Goal: Task Accomplishment & Management: Complete application form

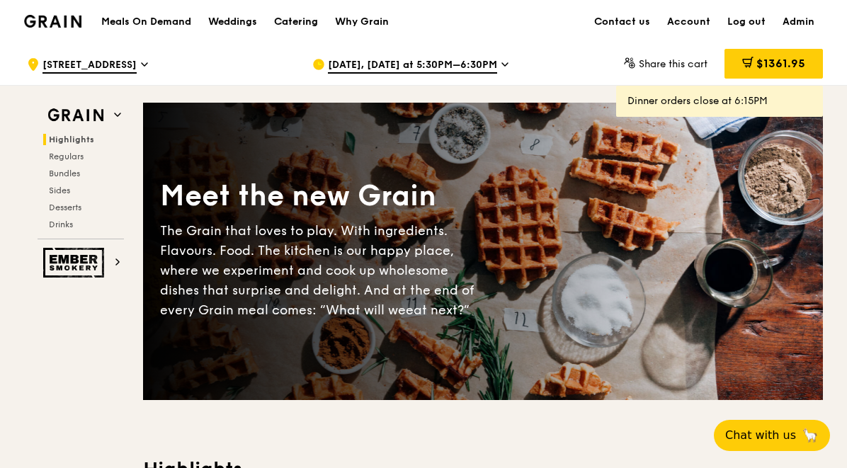
click at [300, 23] on div "Catering" at bounding box center [296, 22] width 44 height 43
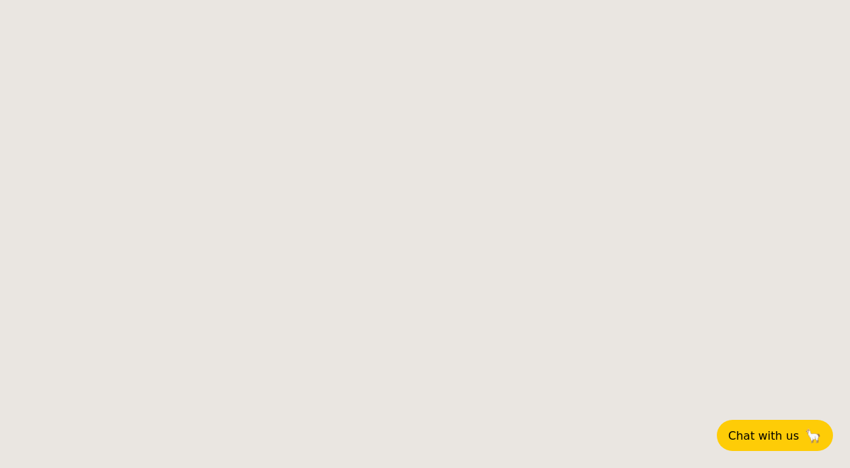
select select
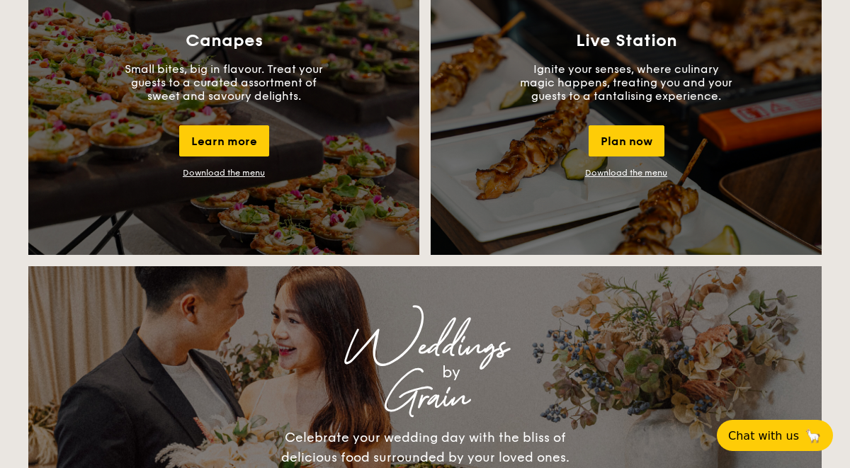
scroll to position [1288, 0]
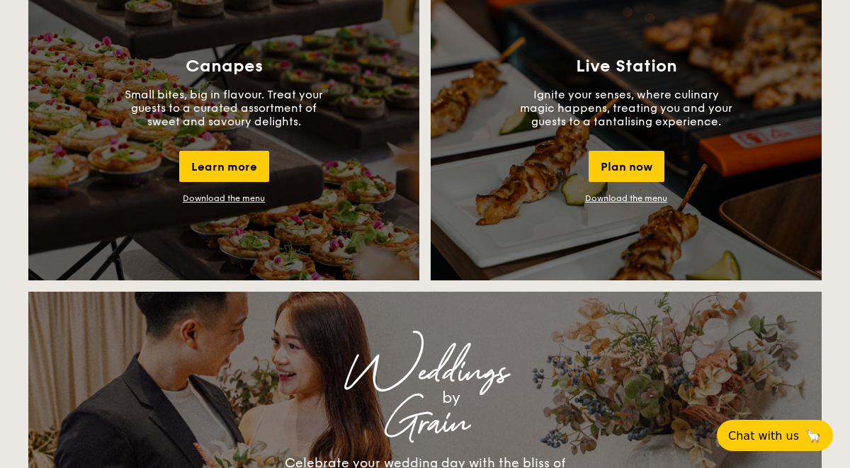
click at [247, 200] on link "Download the menu" at bounding box center [224, 198] width 82 height 10
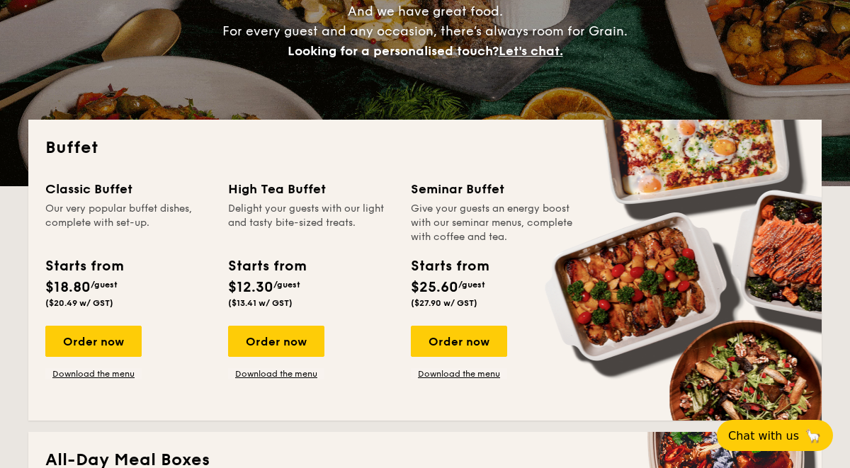
scroll to position [0, 0]
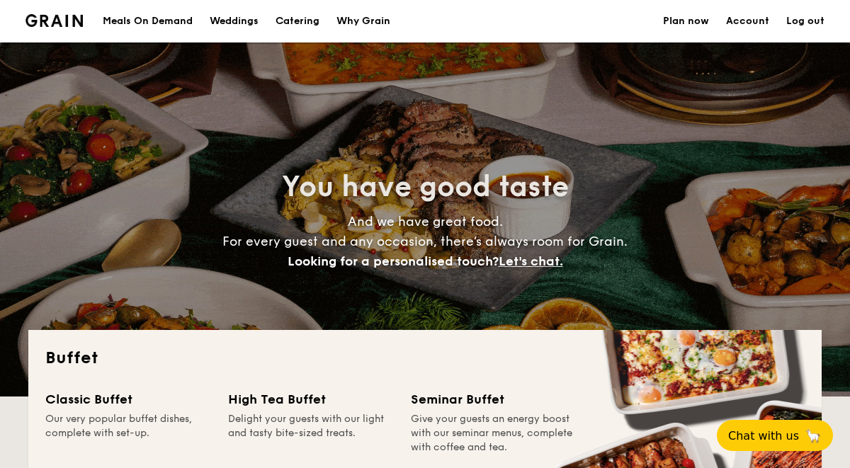
click at [130, 16] on div "Meals On Demand" at bounding box center [148, 21] width 90 height 43
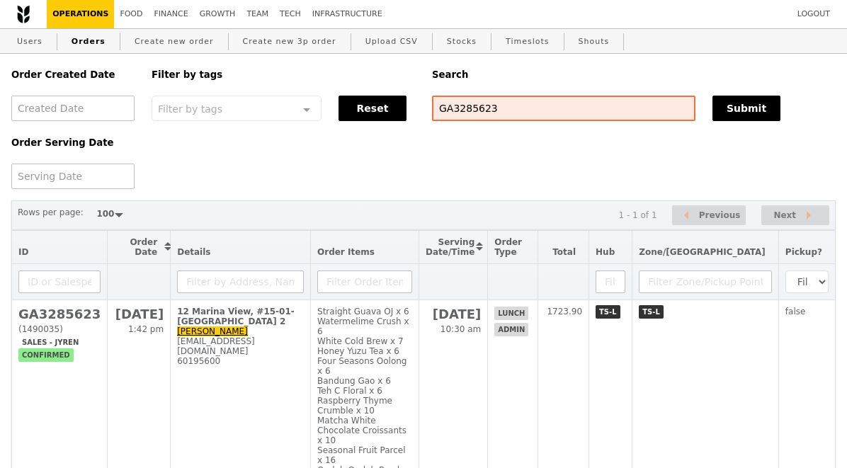
select select "100"
click at [463, 117] on input "GA3285623" at bounding box center [564, 109] width 264 height 26
type input "[EMAIL_ADDRESS][DOMAIN_NAME]"
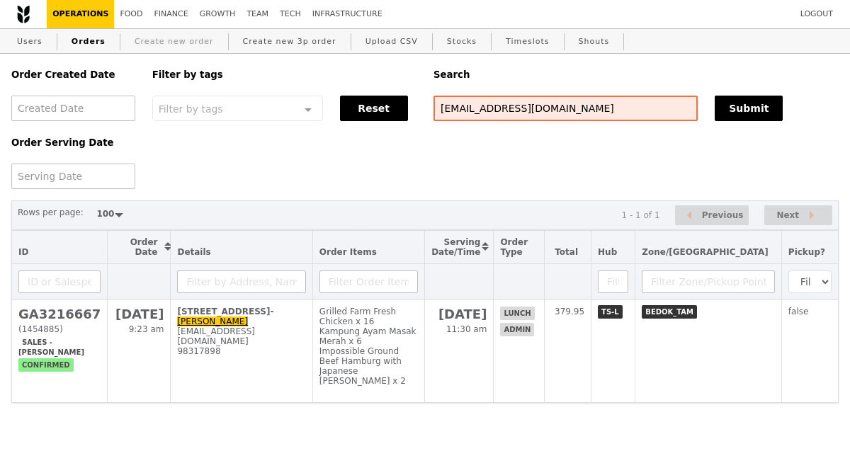
click at [162, 45] on link "Create new order" at bounding box center [174, 42] width 91 height 26
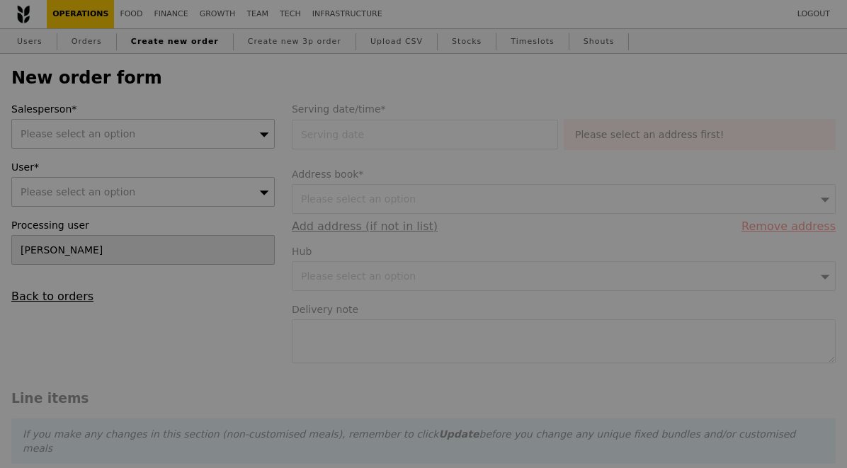
type input "Confirm"
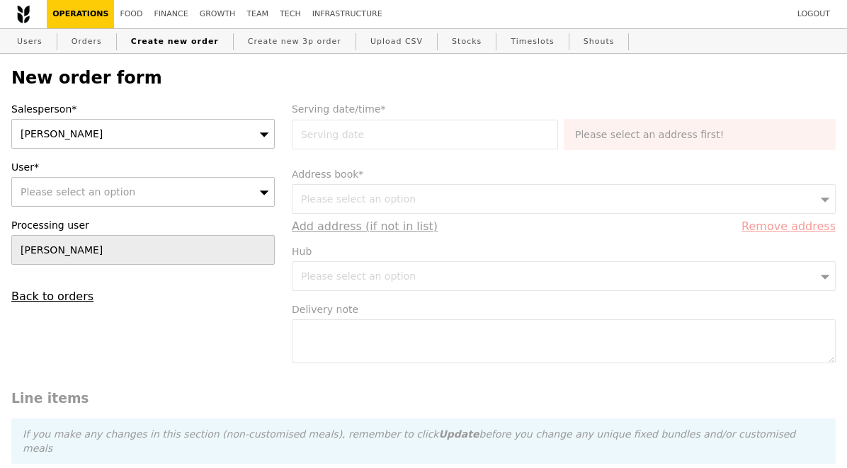
click at [151, 130] on div "[PERSON_NAME]" at bounding box center [143, 134] width 264 height 30
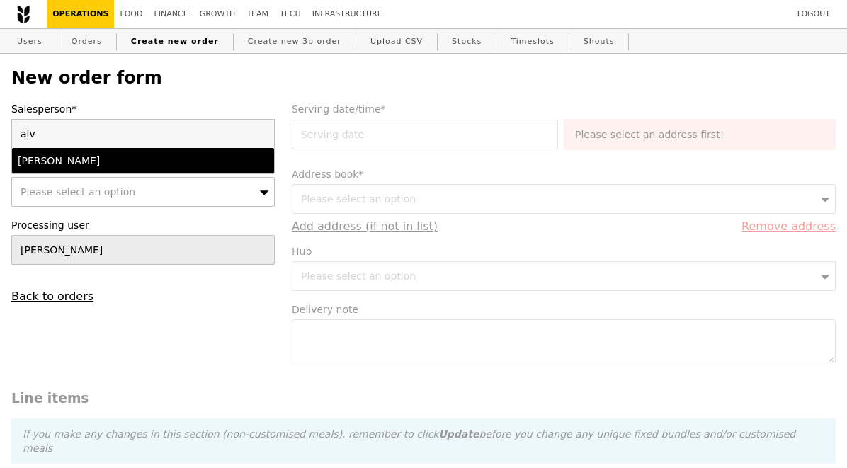
type input "alv"
click at [120, 162] on div "[PERSON_NAME]" at bounding box center [112, 161] width 188 height 14
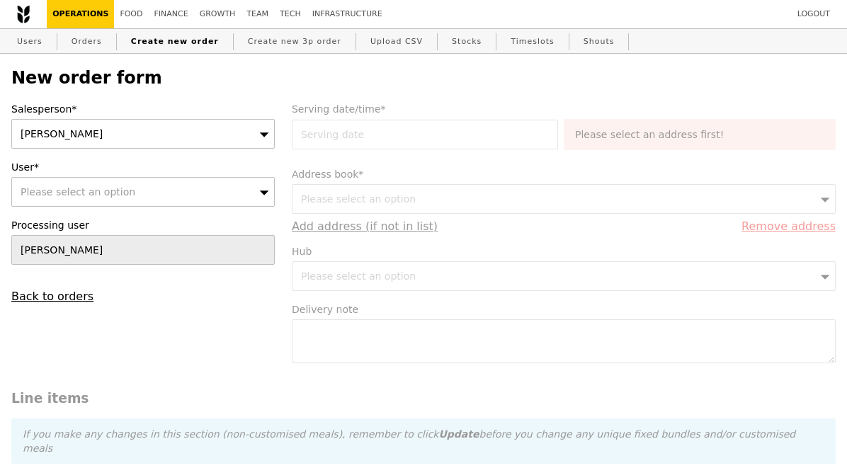
click at [118, 190] on span "Please select an option" at bounding box center [78, 191] width 115 height 11
type input "[EMAIL_ADDRESS][DOMAIN_NAME]"
type input "Confirm"
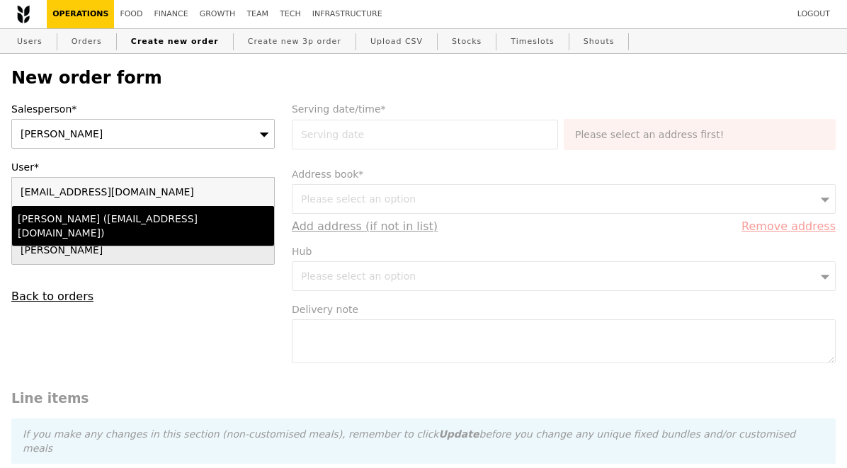
type input "[EMAIL_ADDRESS][DOMAIN_NAME]"
click at [142, 222] on div "[PERSON_NAME] ([EMAIL_ADDRESS][DOMAIN_NAME])" at bounding box center [112, 226] width 188 height 28
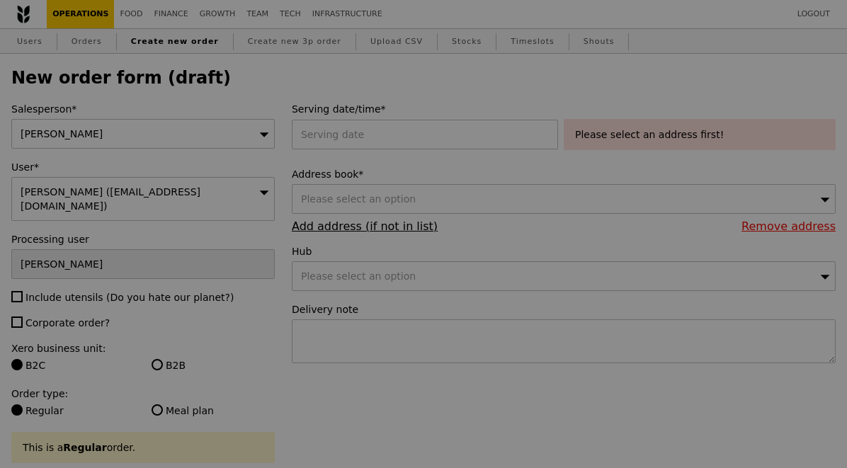
type input "Confirm"
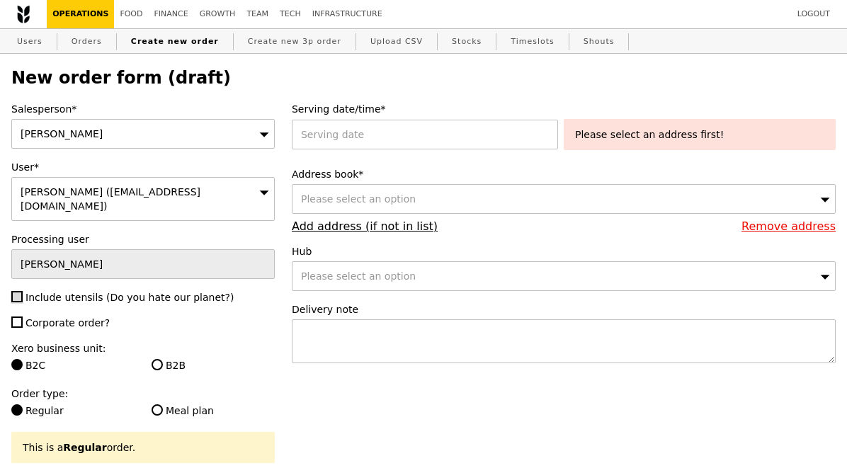
click at [21, 291] on input "Include utensils (Do you hate our planet?)" at bounding box center [16, 296] width 11 height 11
checkbox input "true"
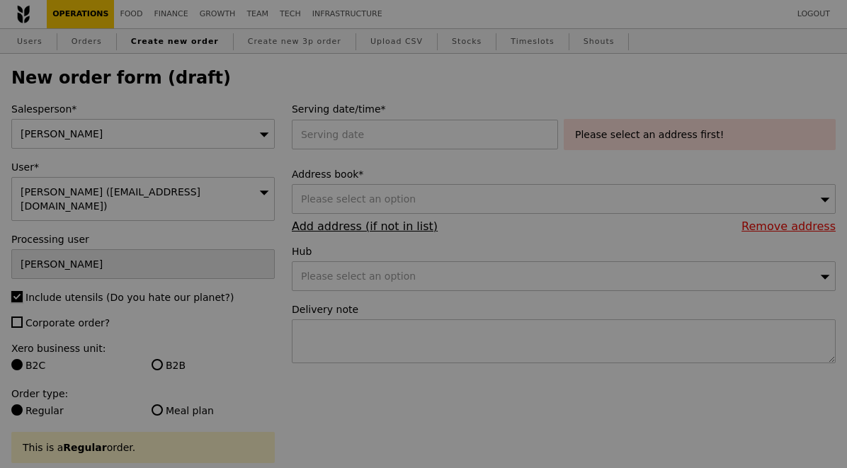
type input "Confirm"
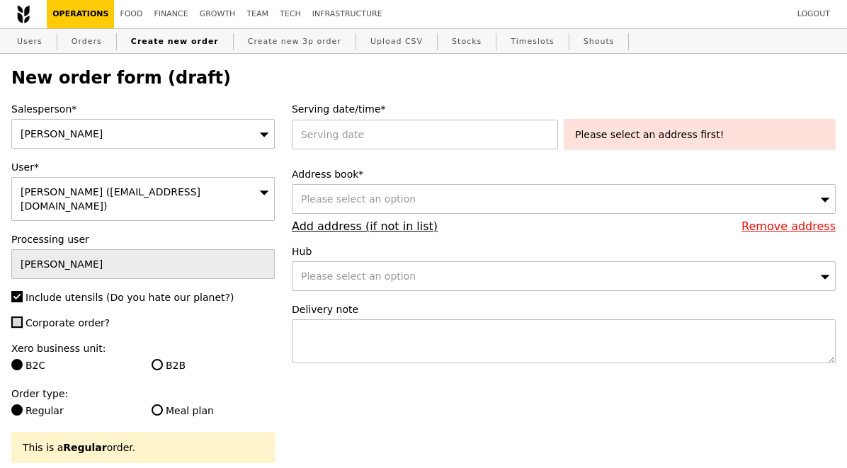
click at [16, 317] on input "Corporate order?" at bounding box center [16, 322] width 11 height 11
checkbox input "true"
click at [342, 145] on div at bounding box center [428, 135] width 272 height 30
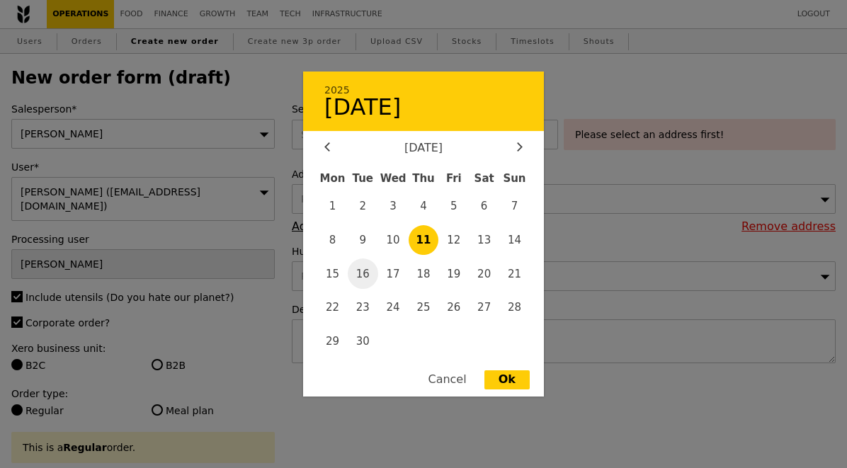
click at [362, 275] on span "16" at bounding box center [363, 274] width 30 height 30
type input "[DATE]"
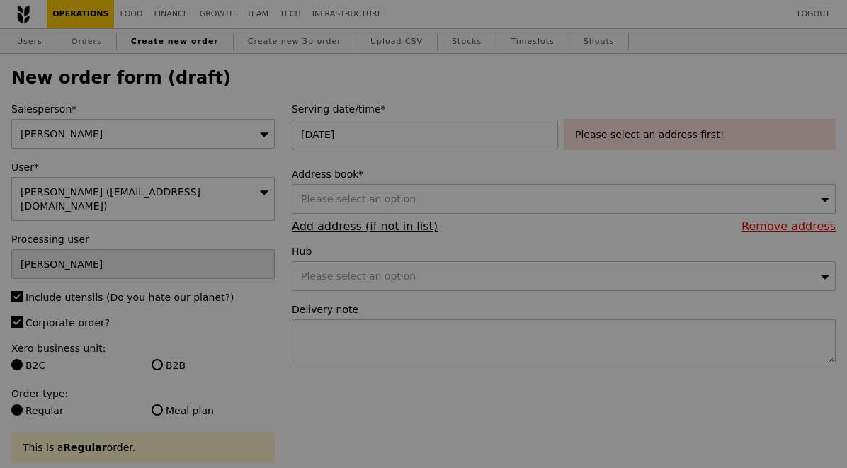
type input "Confirm"
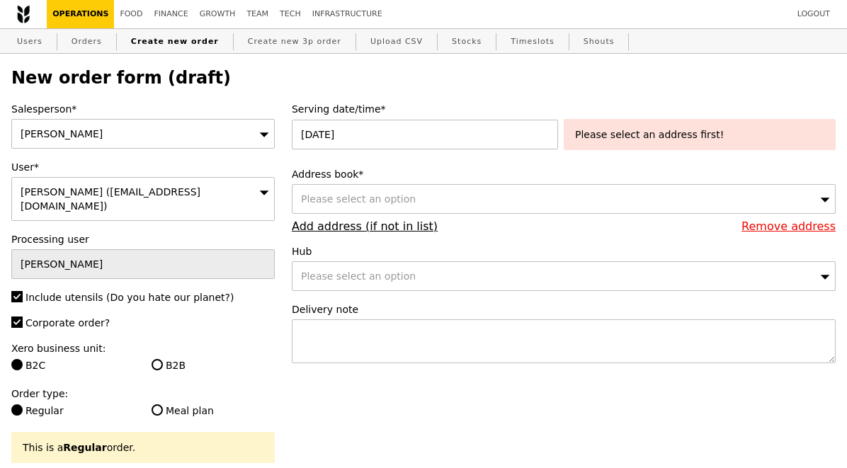
click at [337, 200] on span "Please select an option" at bounding box center [358, 198] width 115 height 11
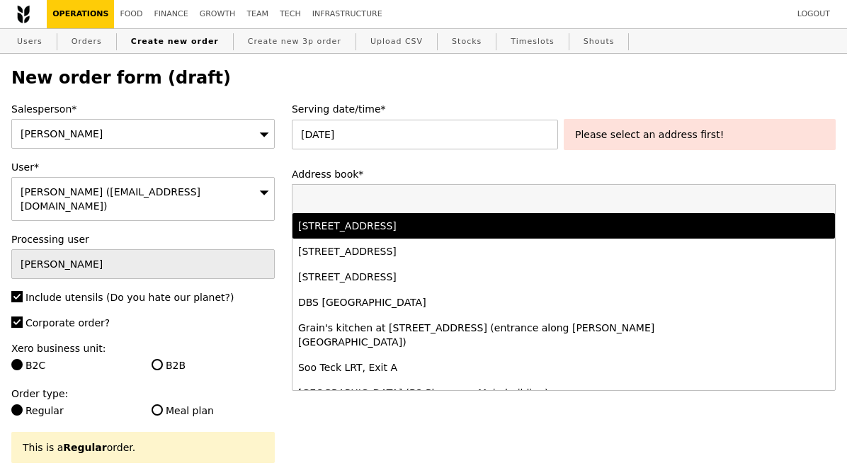
click at [433, 174] on label "Address book*" at bounding box center [564, 174] width 544 height 14
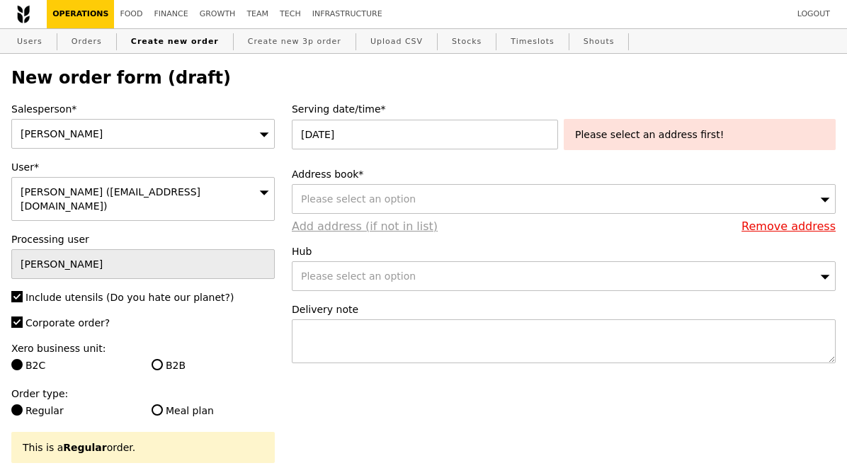
click at [358, 222] on link "Add address (if not in list)" at bounding box center [365, 226] width 146 height 13
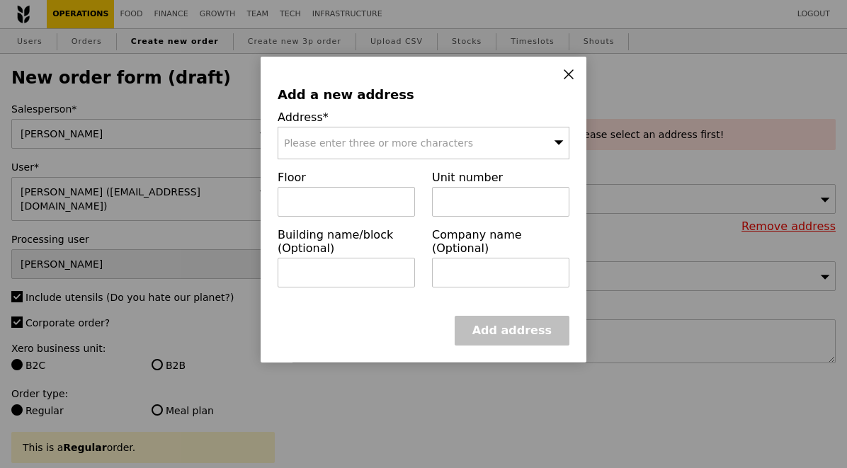
click at [343, 143] on span "Please enter three or more characters" at bounding box center [378, 142] width 189 height 11
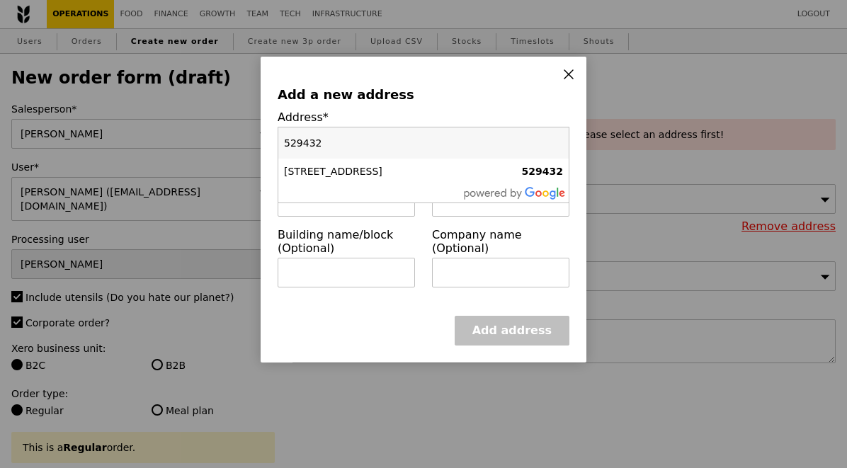
type input "529432"
click at [360, 172] on div "[STREET_ADDRESS]" at bounding box center [389, 171] width 210 height 14
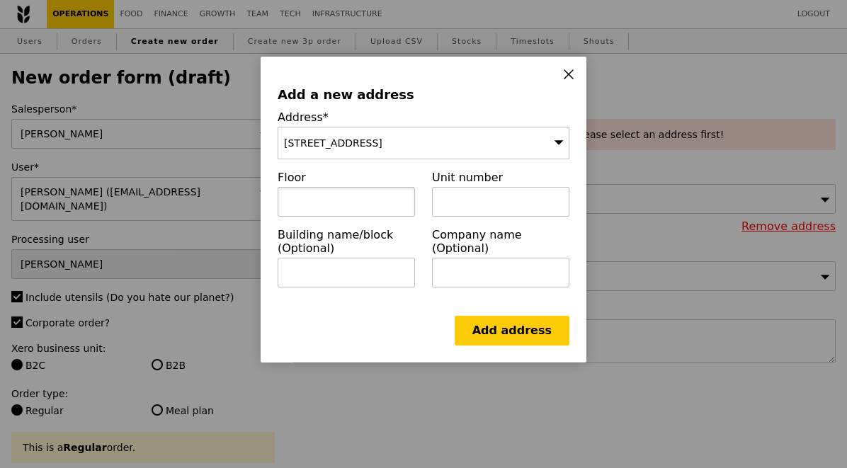
click at [309, 200] on input "text" at bounding box center [346, 202] width 137 height 30
type input "Gate 3"
click at [502, 341] on link "Add address" at bounding box center [512, 331] width 115 height 30
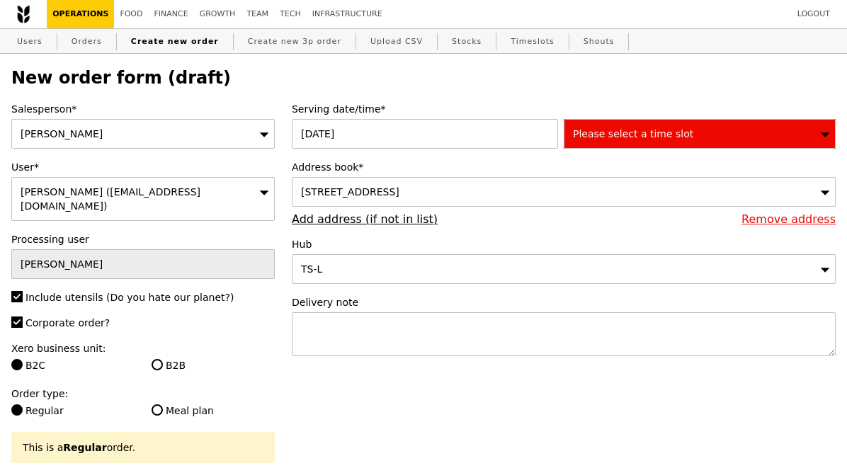
click at [626, 130] on span "Please select a time slot" at bounding box center [633, 133] width 120 height 11
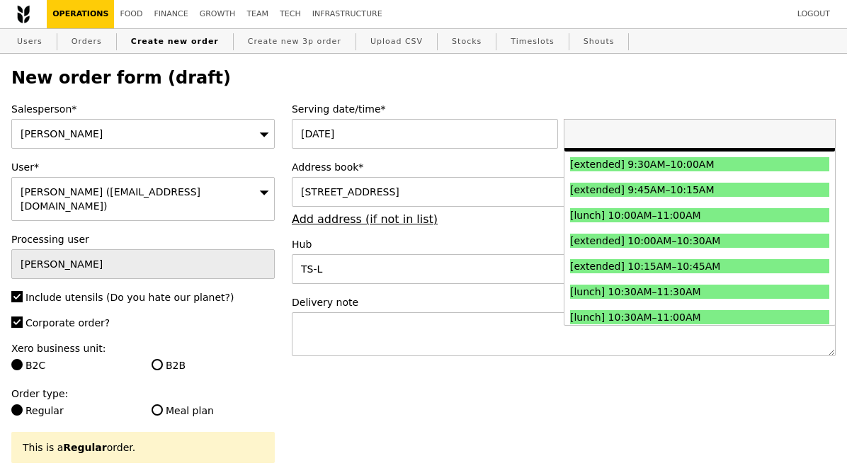
scroll to position [234, 0]
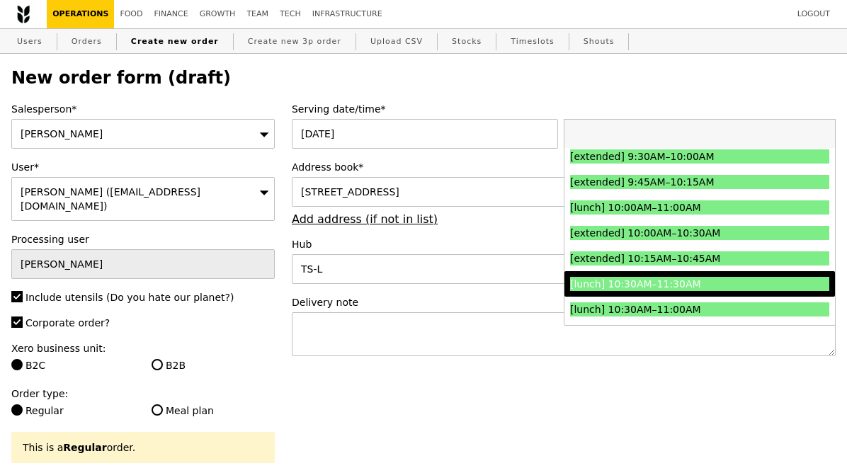
click at [689, 281] on div "[lunch] 10:30AM–11:30AM" at bounding box center [667, 284] width 195 height 14
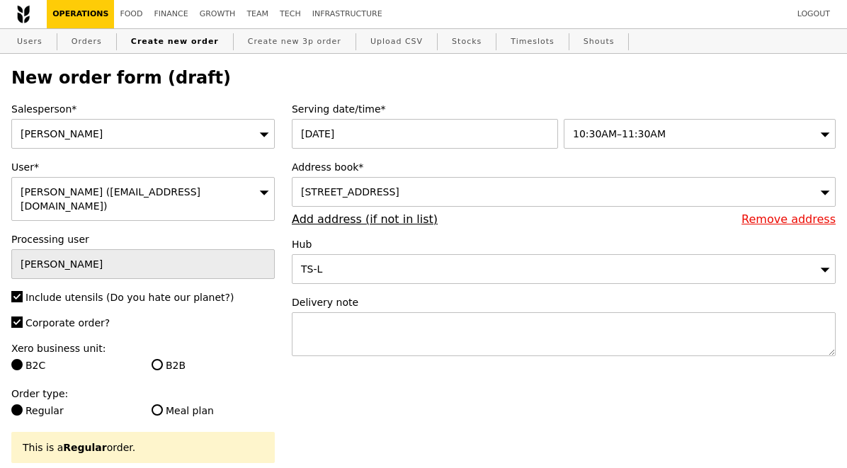
type input "Confirm"
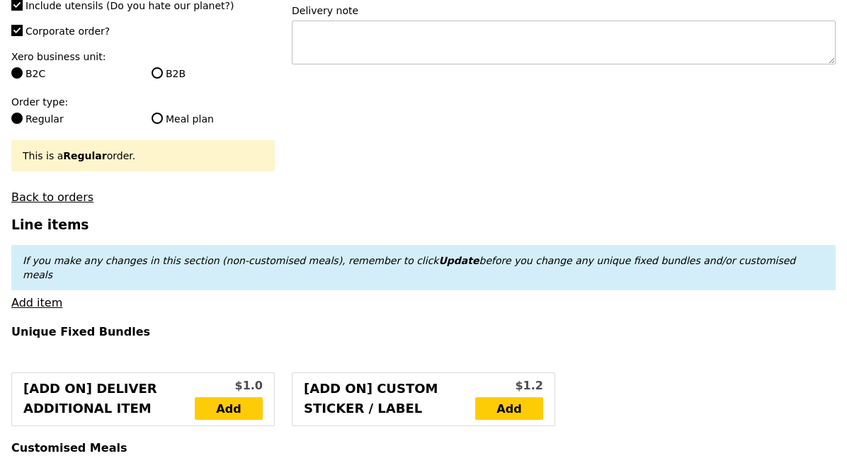
scroll to position [321, 0]
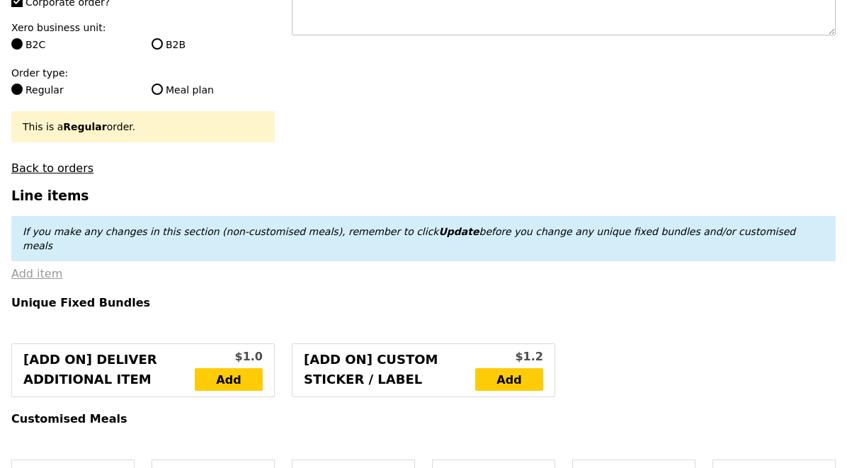
click at [37, 267] on link "Add item" at bounding box center [36, 273] width 51 height 13
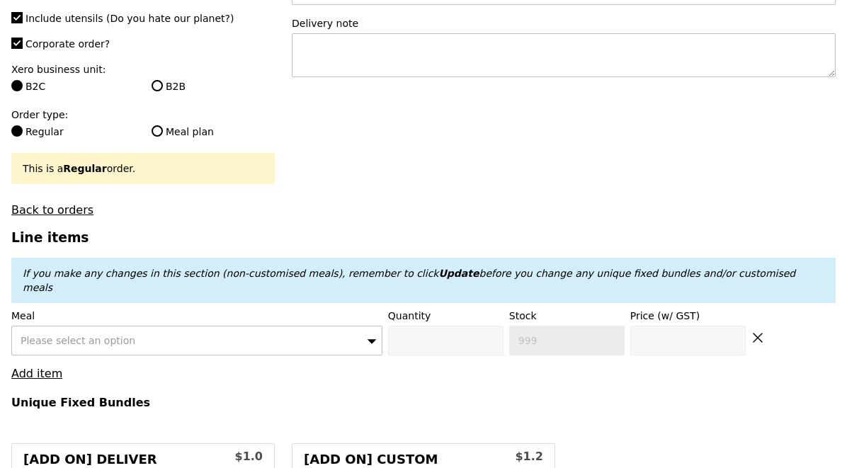
scroll to position [268, 0]
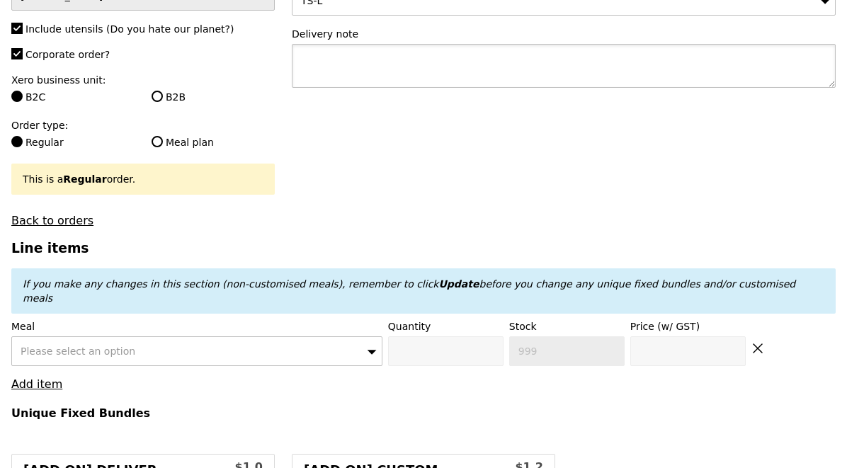
click at [402, 69] on textarea at bounding box center [564, 66] width 544 height 44
paste textarea "VSMC construction site meeting room."
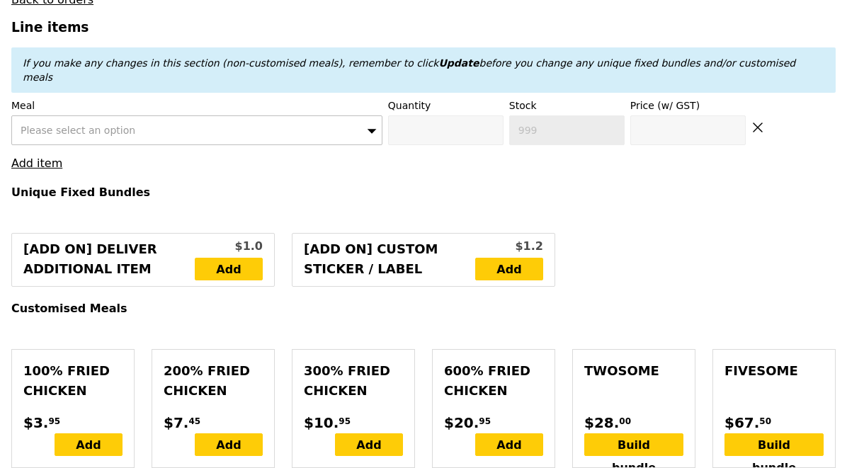
scroll to position [494, 0]
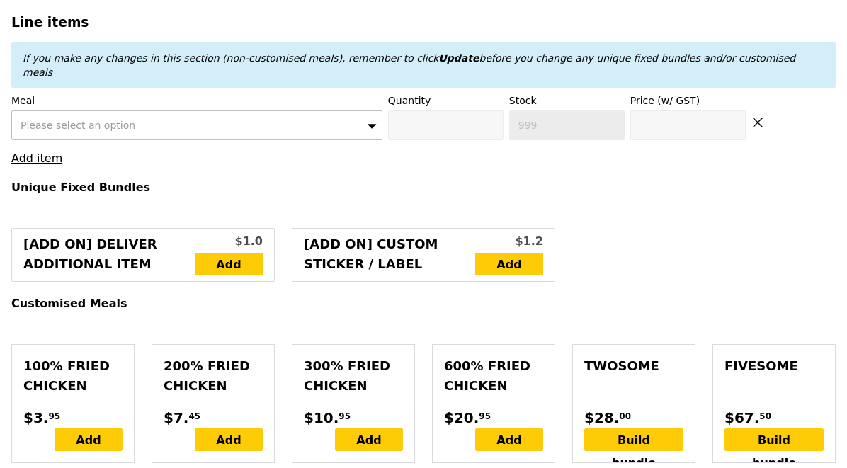
type textarea "Deliver to VSMC construction site meeting room."
type input "Confirm"
click at [143, 111] on div "Please select an option" at bounding box center [196, 126] width 371 height 30
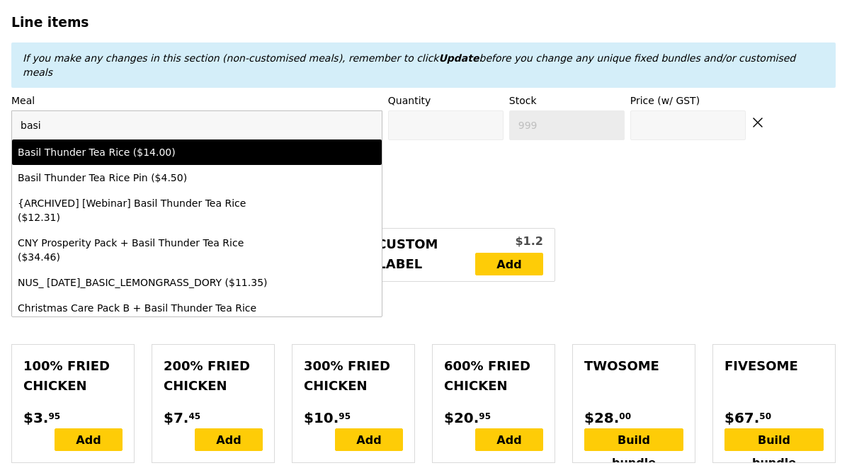
type input "basi"
click at [156, 145] on div "Basil Thunder Tea Rice ($14.00)" at bounding box center [152, 152] width 268 height 14
type input "Confirm anyway"
type input "0"
type input "494"
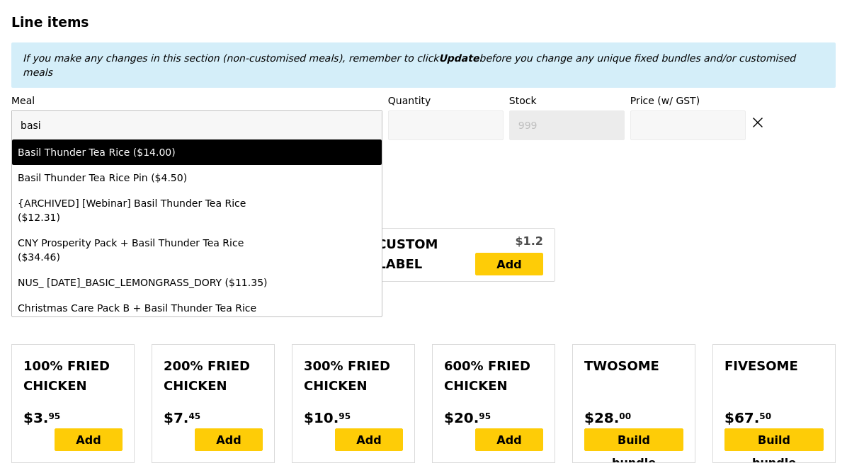
type input "14.0"
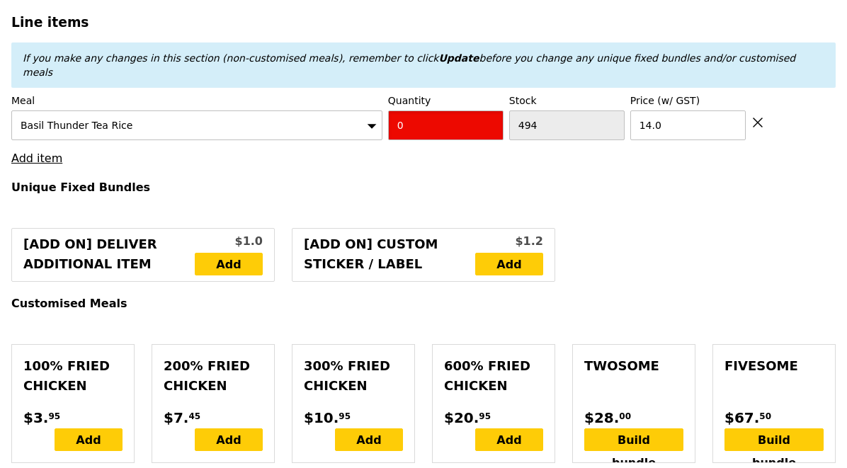
click at [429, 111] on input "0" at bounding box center [445, 126] width 115 height 30
type input "Confirm"
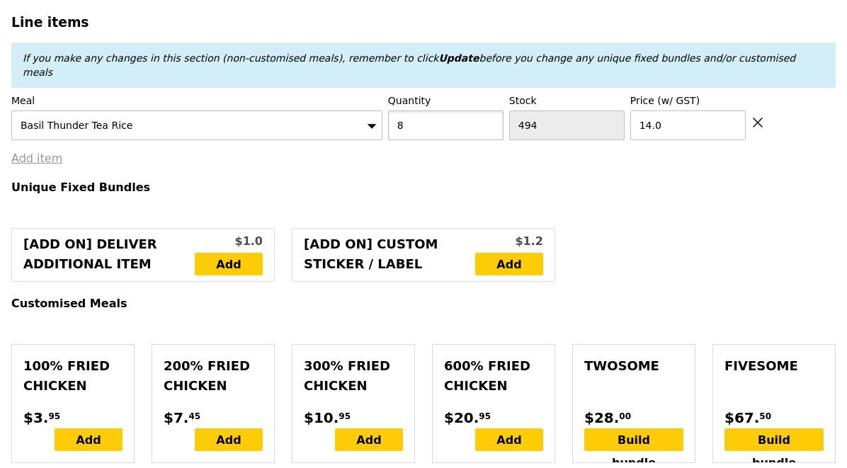
type input "8"
click at [41, 152] on link "Add item" at bounding box center [36, 158] width 51 height 13
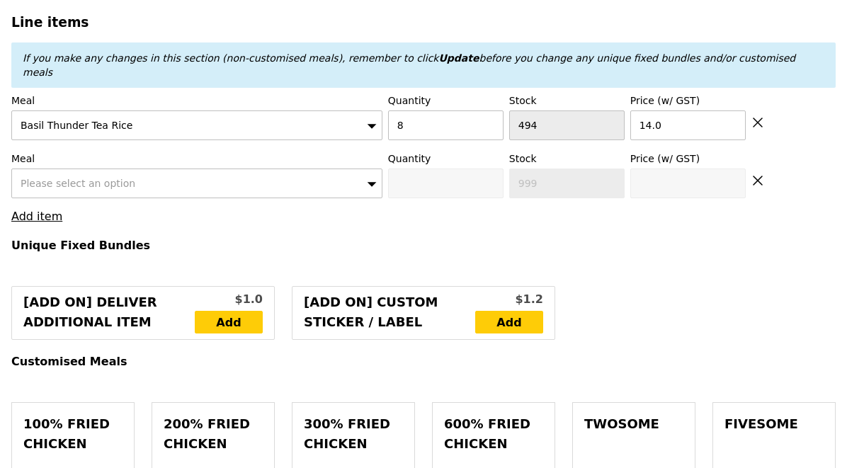
type input "Loading..."
click at [81, 178] on span "Please select an option" at bounding box center [78, 183] width 115 height 11
type input "112.00"
type input "3.62"
type input "3.95"
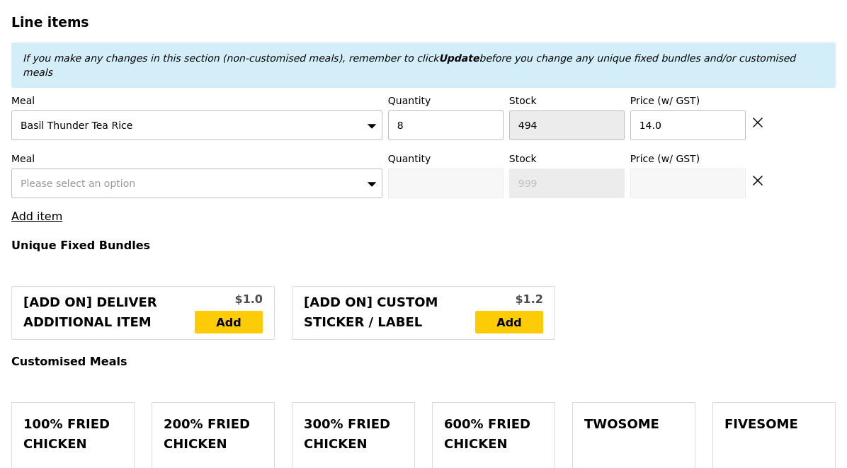
type input "115.95"
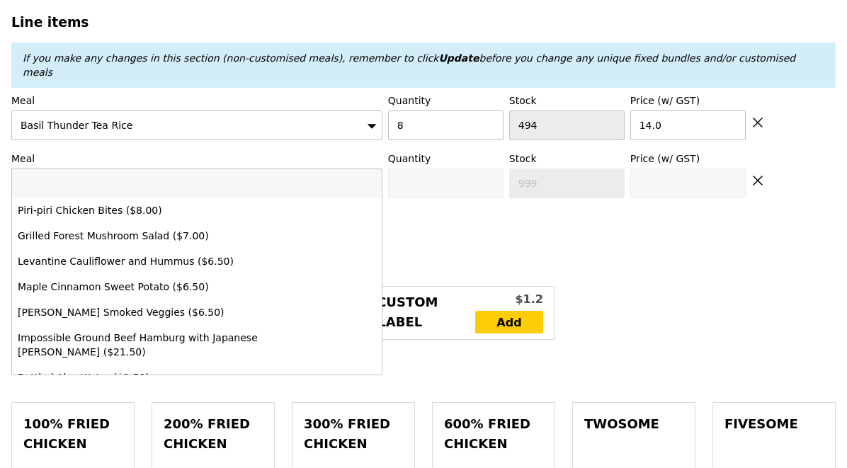
type input "Confirm"
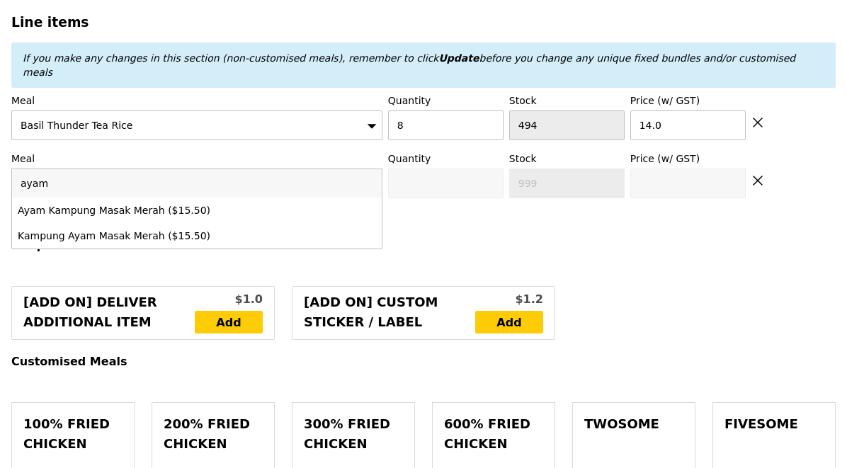
type input "ayam"
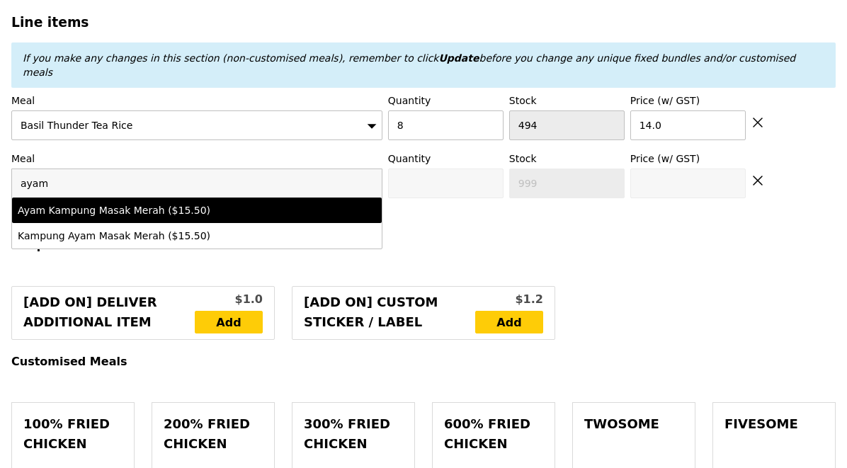
click at [115, 203] on div "Ayam Kampung Masak Merah ($15.50)" at bounding box center [152, 210] width 268 height 14
type input "Confirm anyway"
type input "0"
type input "495"
type input "15.5"
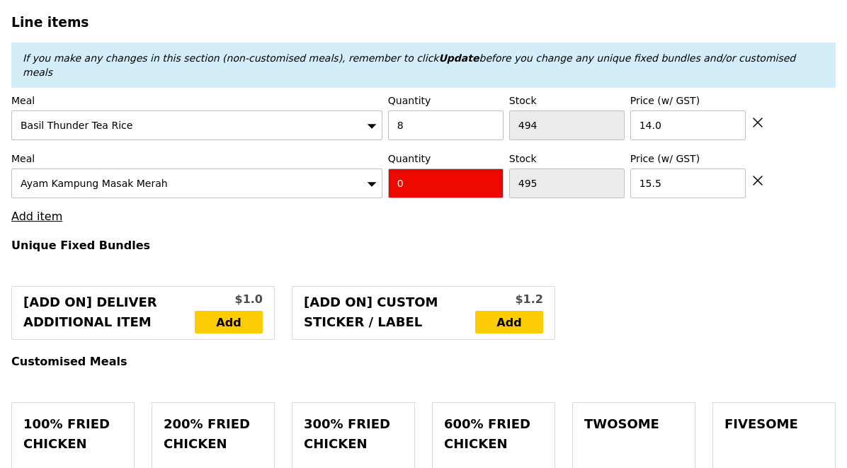
click at [412, 169] on input "0" at bounding box center [445, 184] width 115 height 30
type input "Confirm"
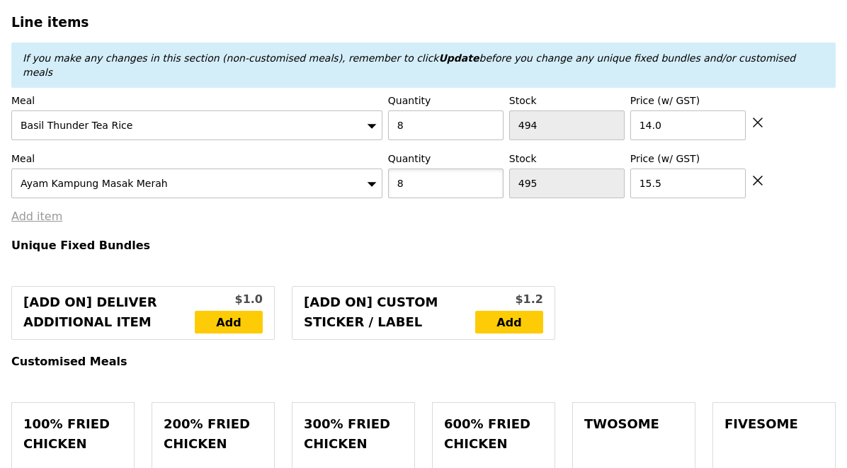
type input "8"
click at [51, 210] on link "Add item" at bounding box center [36, 216] width 51 height 13
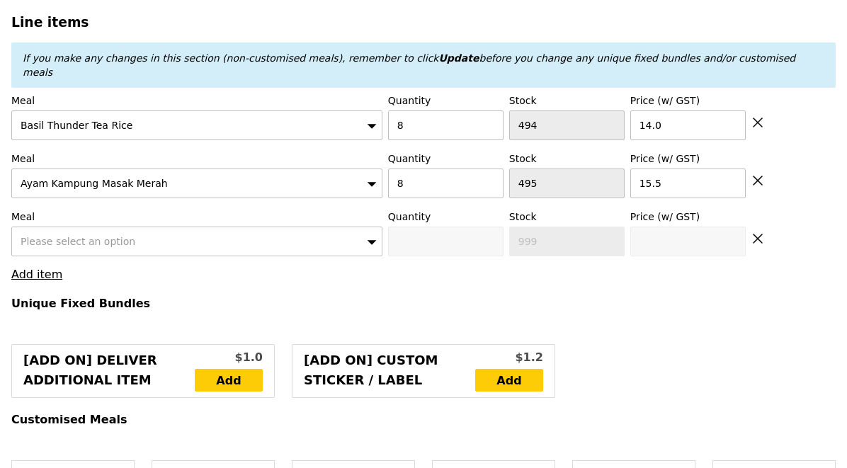
type input "Loading..."
type input "236.00"
type input "239.95"
type input "Confirm"
click at [59, 227] on div "Please select an option" at bounding box center [196, 242] width 371 height 30
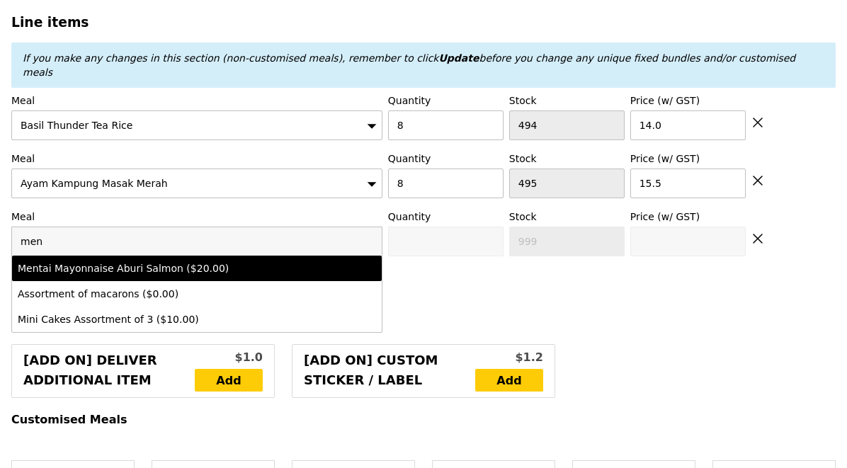
type input "men"
click at [92, 261] on div "Mentai Mayonnaise Aburi Salmon ($20.00)" at bounding box center [152, 268] width 268 height 14
type input "Confirm anyway"
type input "0"
type input "494"
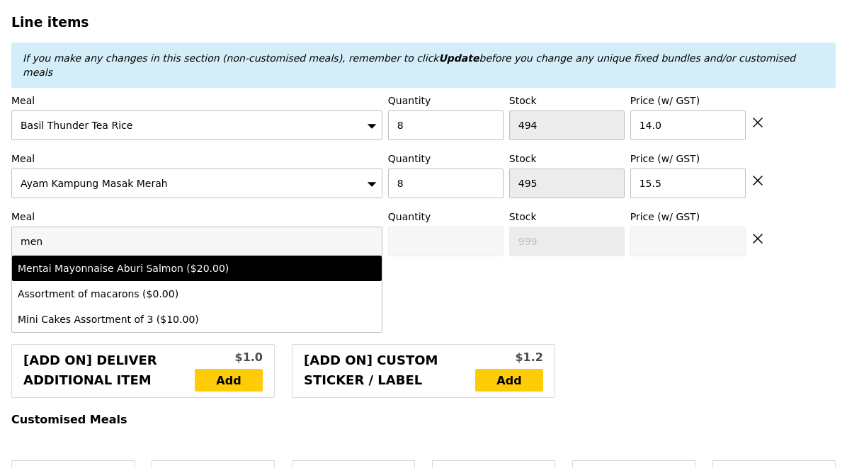
type input "20.0"
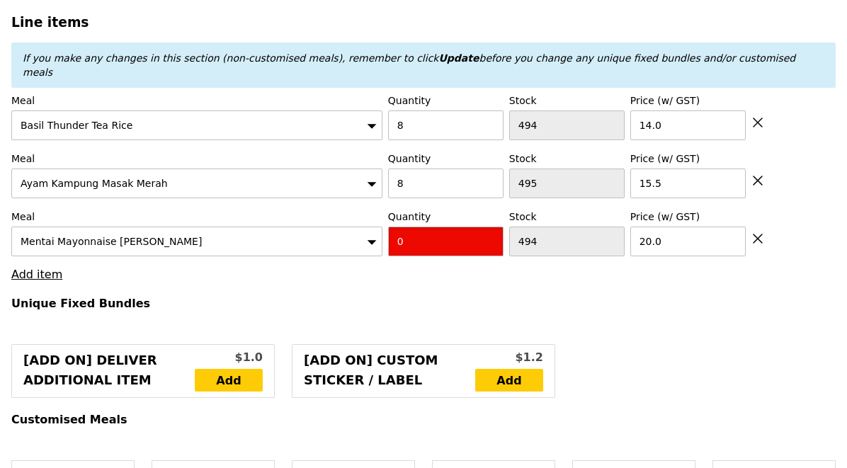
click at [411, 227] on input "0" at bounding box center [445, 242] width 115 height 30
type input "Confirm"
type input "4"
type input "Loading..."
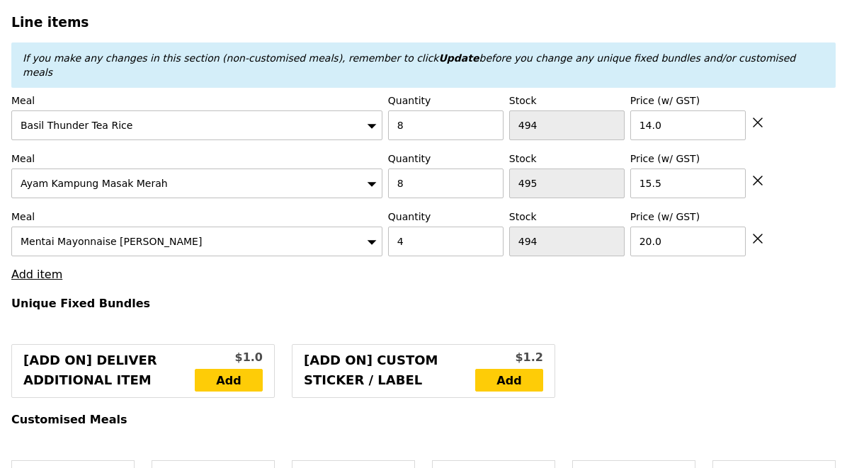
type input "316.00"
type input "319.95"
click at [30, 268] on link "Add item" at bounding box center [36, 274] width 51 height 13
type input "Confirm"
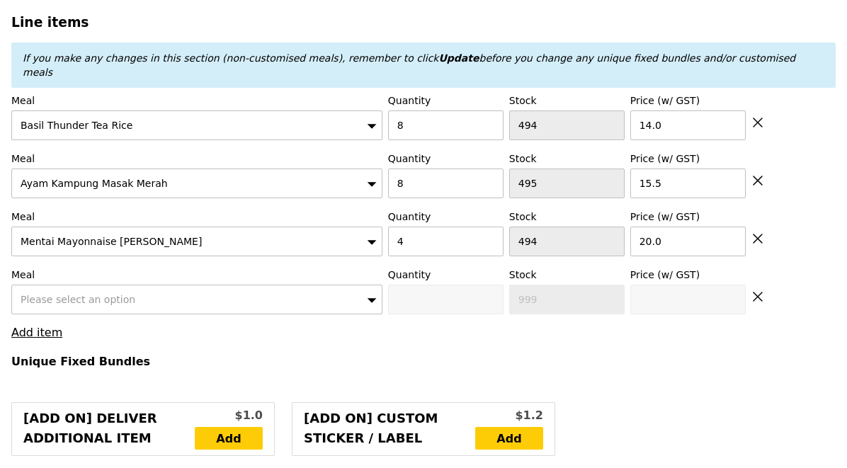
click at [61, 285] on div "Please select an option" at bounding box center [196, 300] width 371 height 30
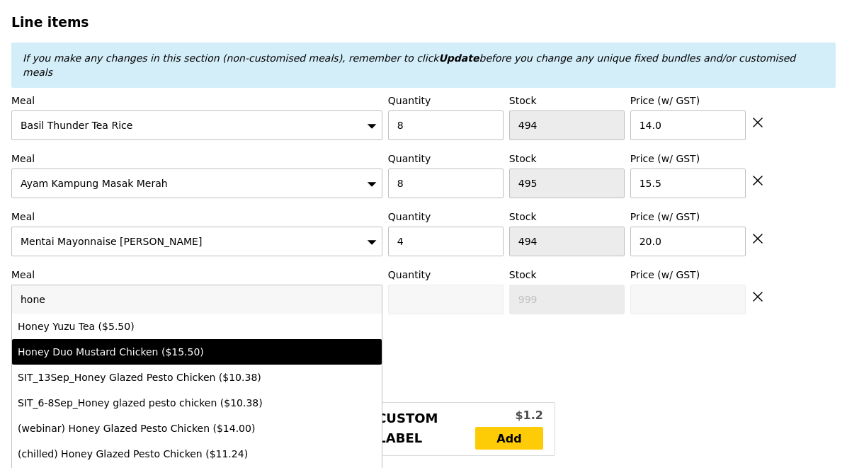
type input "hone"
click at [98, 345] on div "Honey Duo Mustard Chicken ($15.50)" at bounding box center [152, 352] width 268 height 14
type input "Confirm anyway"
type input "0"
type input "489"
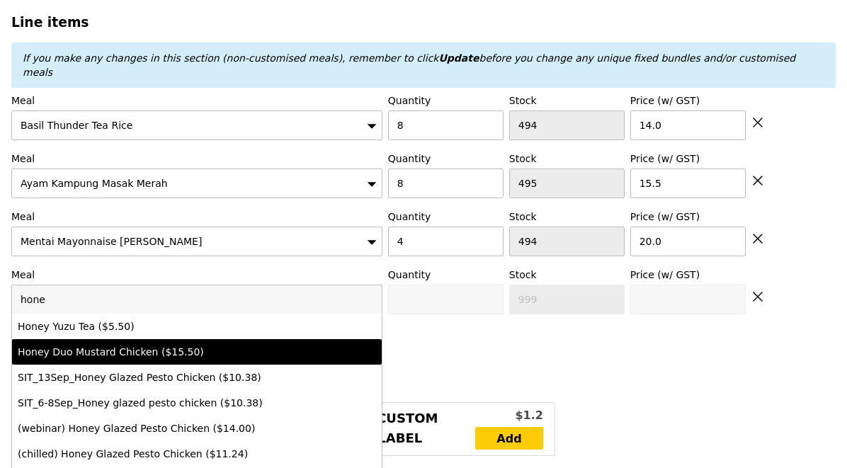
type input "15.5"
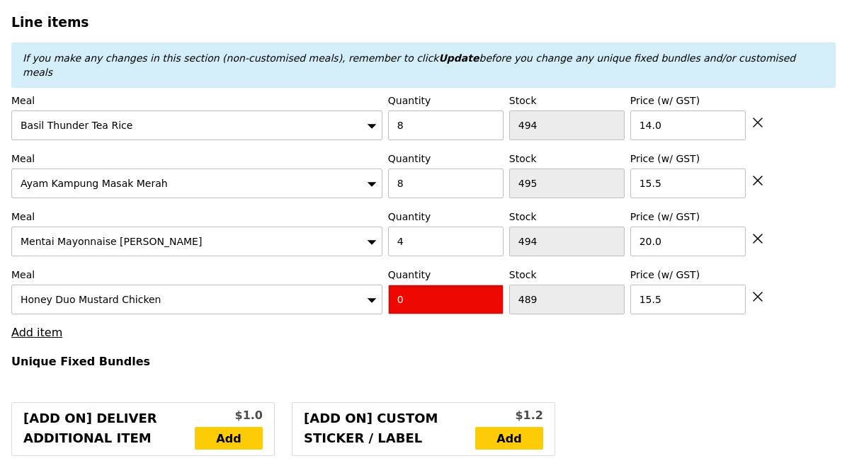
click at [421, 285] on input "0" at bounding box center [445, 300] width 115 height 30
type input "Confirm"
type input "10"
type input "Loading..."
type input "471.00"
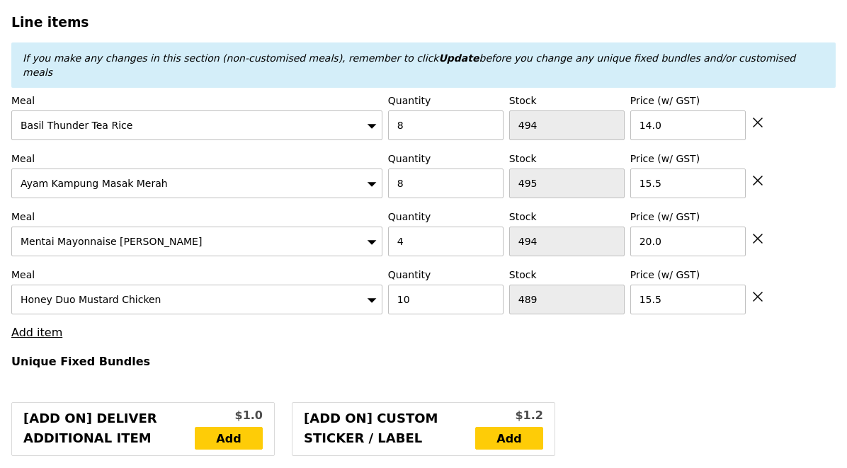
type input "474.95"
type input "Confirm"
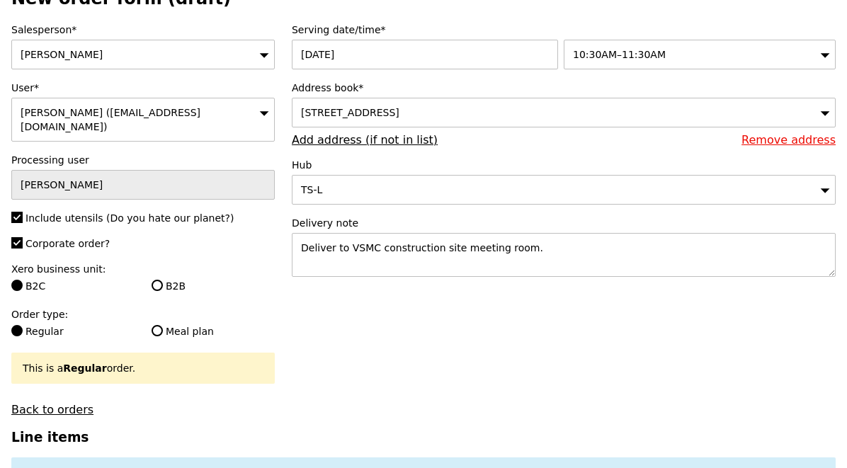
scroll to position [67, 0]
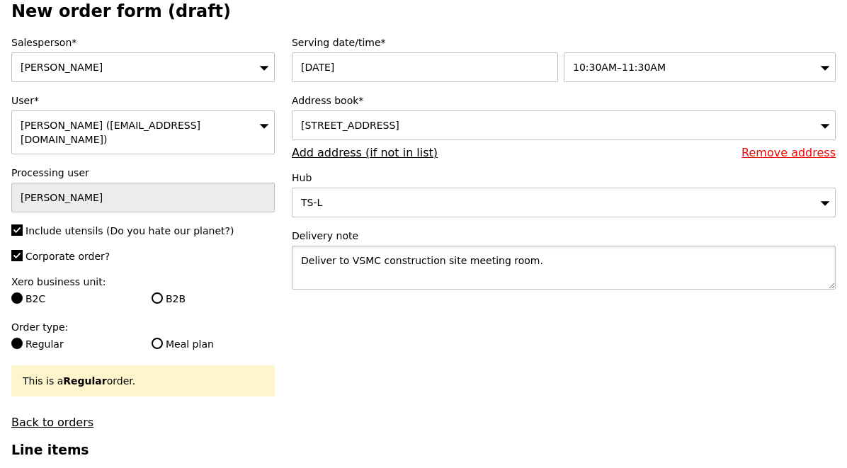
click at [559, 270] on textarea "Deliver to VSMC construction site meeting room." at bounding box center [564, 268] width 544 height 44
paste textarea "Contact : [PERSON_NAME] - 96270816"
type textarea "Deliver to VSMC construction site meeting room. Contact : [PERSON_NAME] - 96270…"
type input "Confirm"
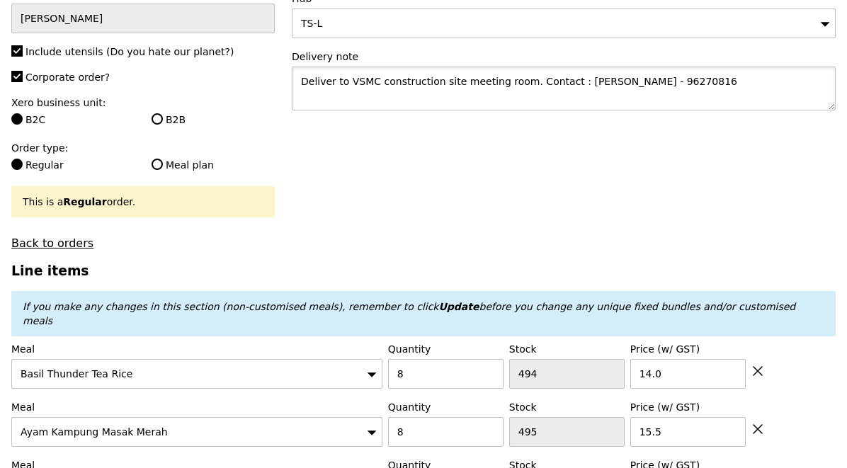
scroll to position [0, 0]
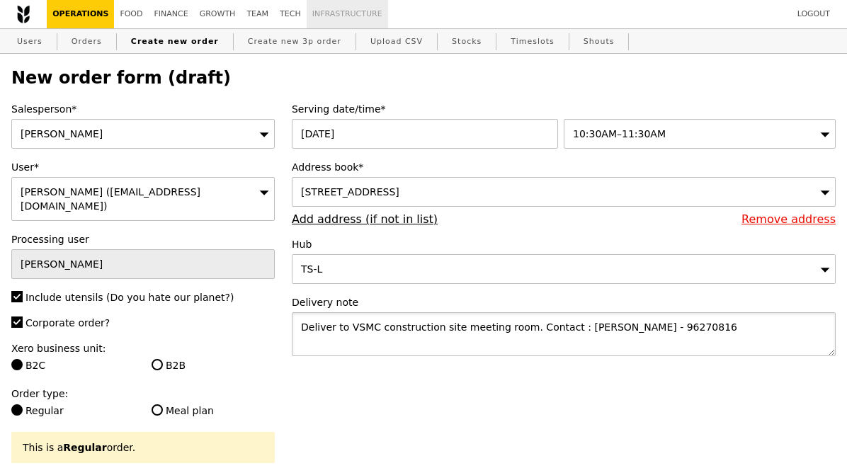
type textarea "Deliver to VSMC construction site meeting room. Contact : [PERSON_NAME] - 96270…"
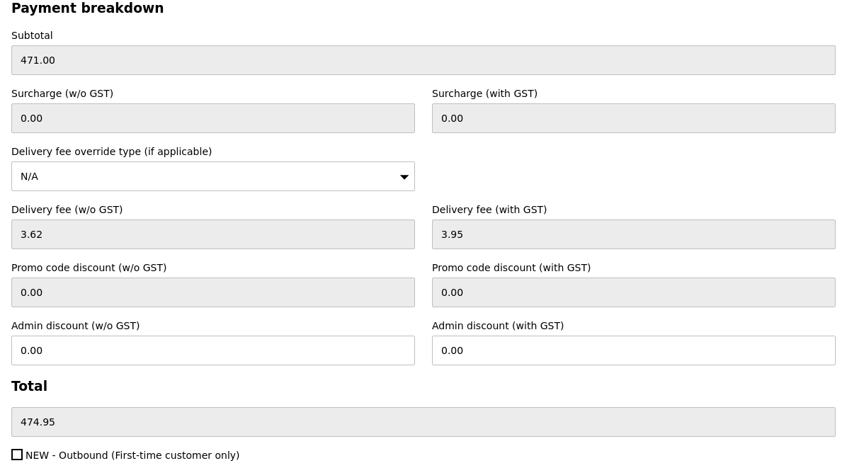
scroll to position [4596, 0]
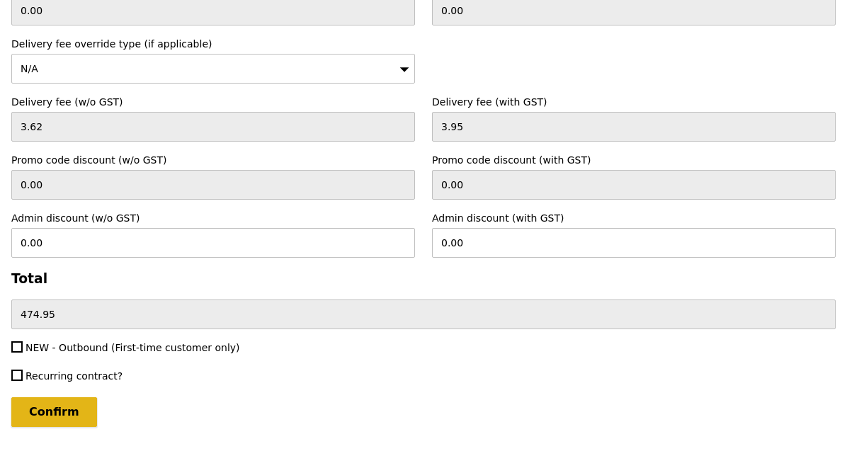
click at [63, 397] on input "Confirm" at bounding box center [54, 412] width 86 height 30
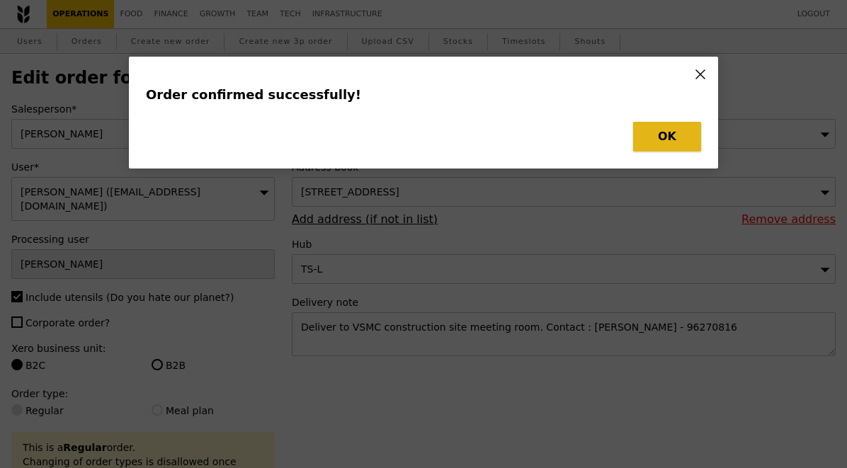
click at [658, 140] on button "OK" at bounding box center [667, 137] width 68 height 30
type input "Loading..."
checkbox input "false"
type input "10"
type input "489"
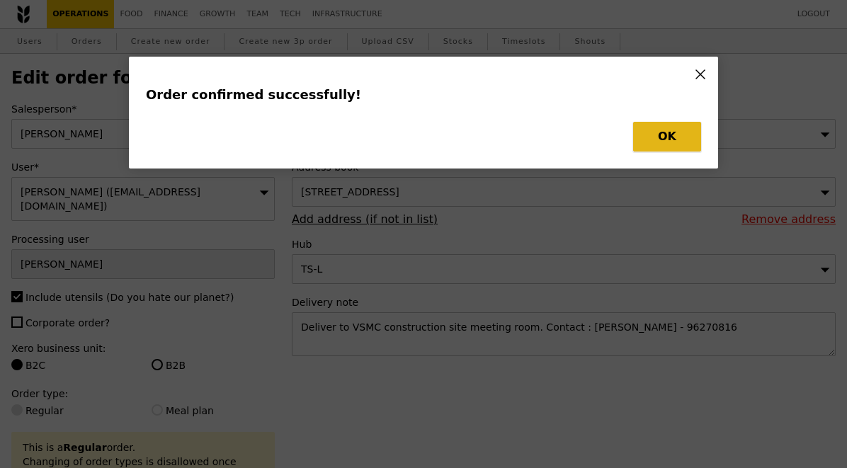
type input "15.50"
type input "4"
type input "494"
type input "20.00"
type input "8"
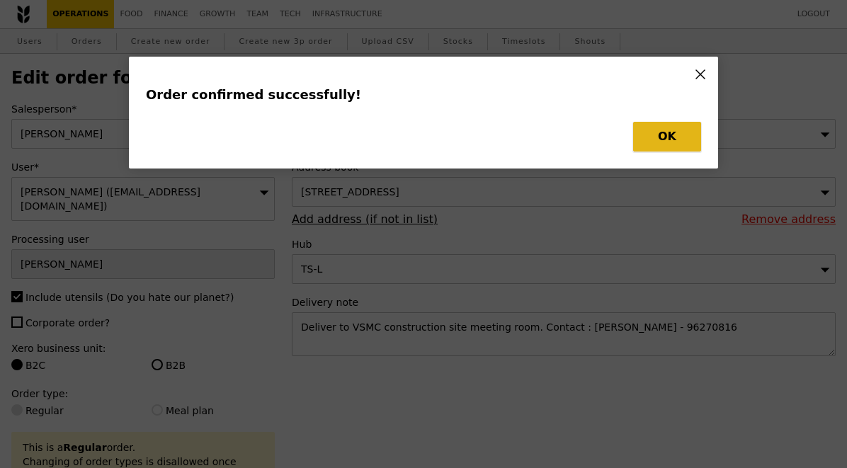
type input "495"
type input "15.50"
type input "8"
type input "494"
type input "14.00"
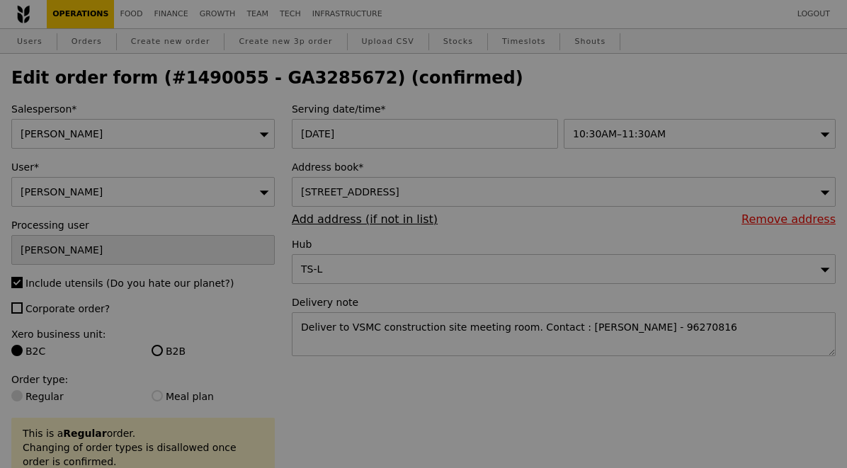
type input "479"
type input "490"
type input "487"
type input "486"
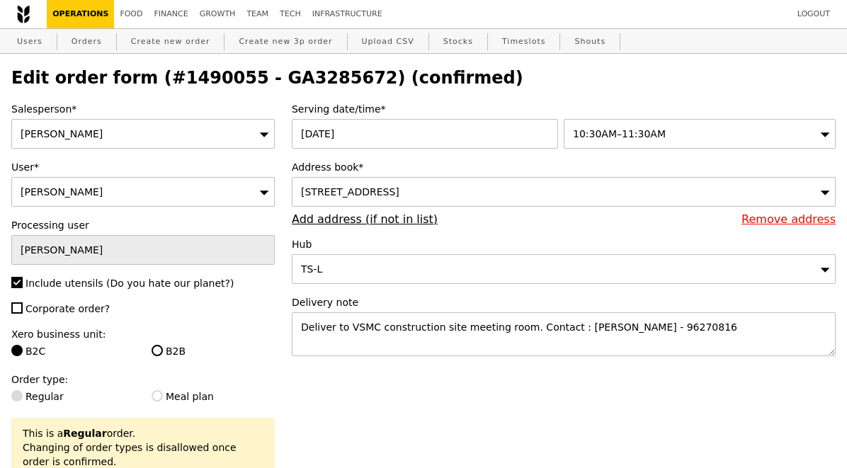
type input "Update"
click at [300, 74] on h2 "Edit order form (#1490055 - GA3285672) (confirmed)" at bounding box center [423, 78] width 825 height 20
copy h2 "GA3285672"
click at [89, 41] on link "Orders" at bounding box center [87, 42] width 42 height 26
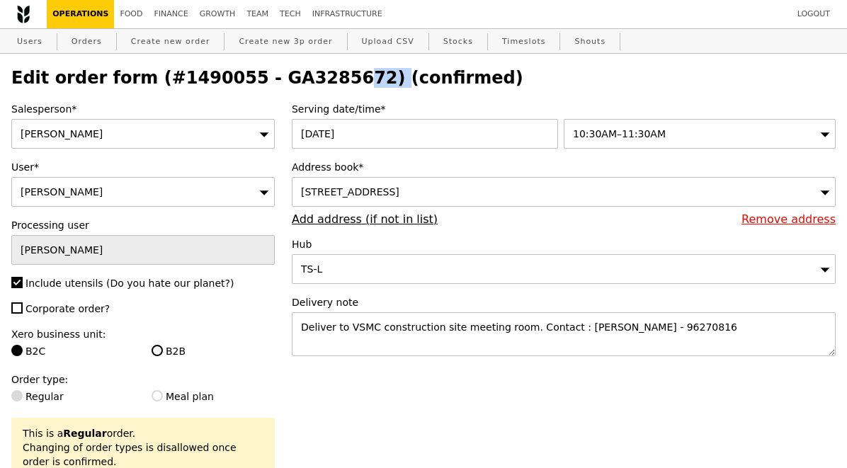
select select "100"
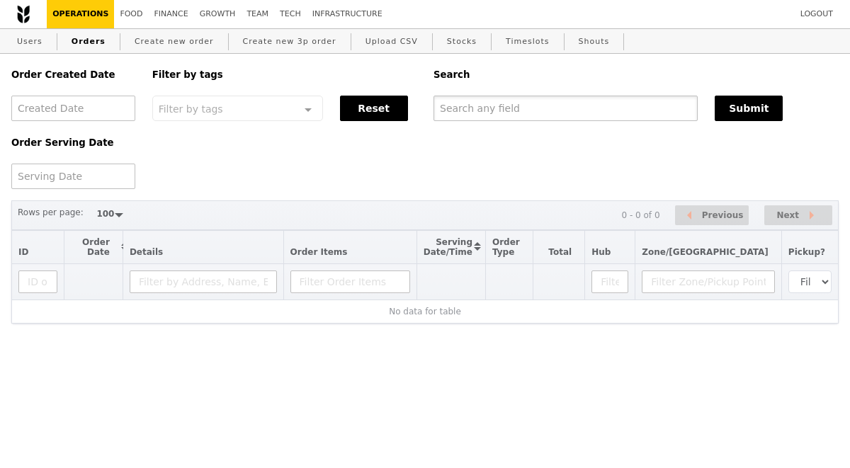
click at [516, 112] on input "text" at bounding box center [566, 109] width 264 height 26
paste input "GA3285672"
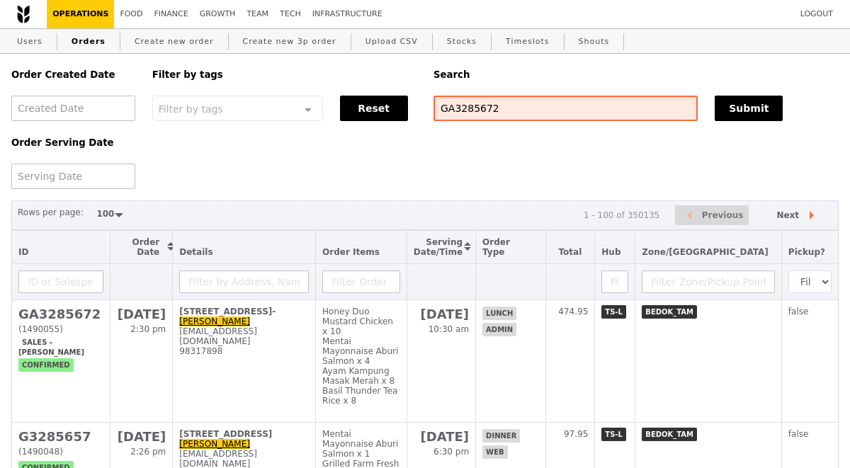
type input "GA3285672"
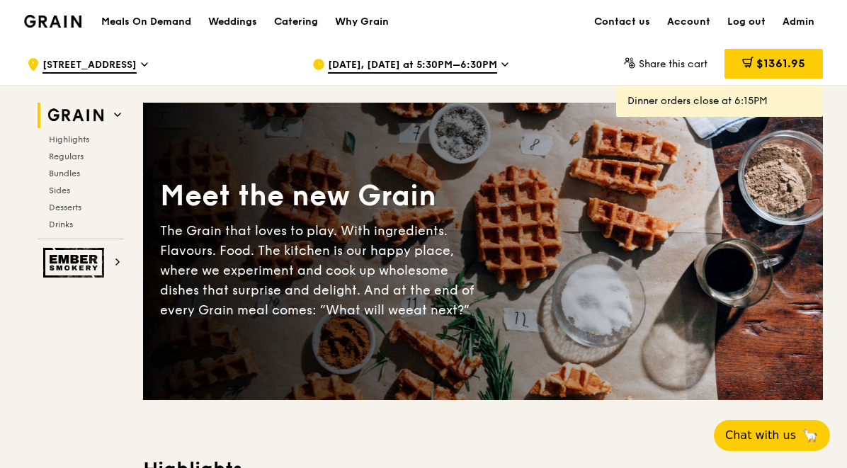
click at [278, 19] on div "Catering" at bounding box center [296, 22] width 44 height 43
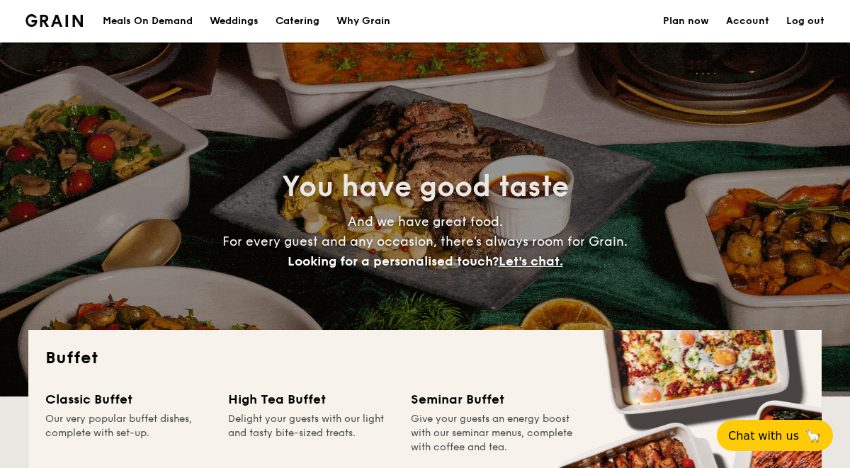
select select
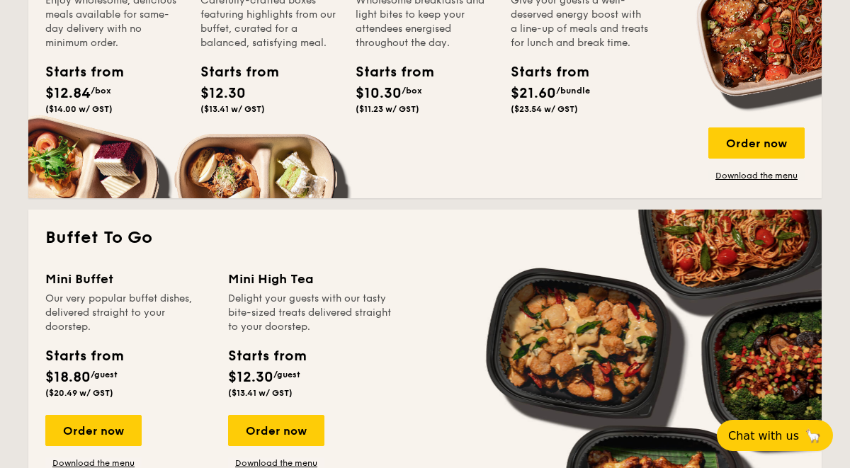
scroll to position [743, 0]
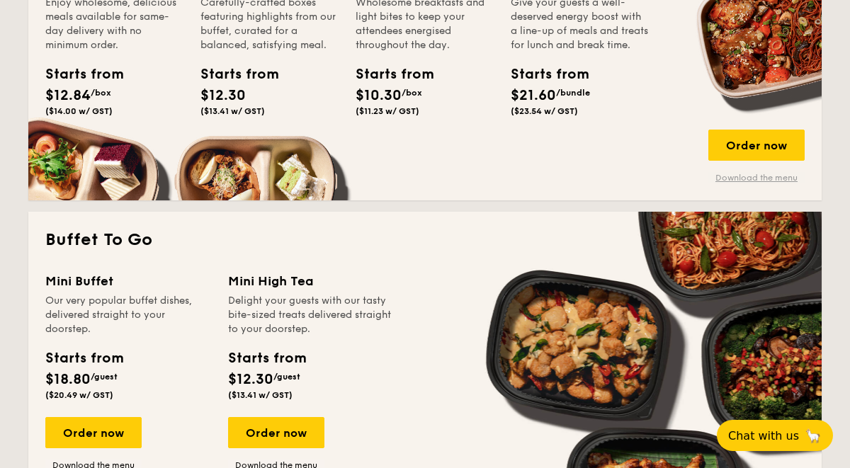
click at [762, 176] on link "Download the menu" at bounding box center [756, 177] width 96 height 11
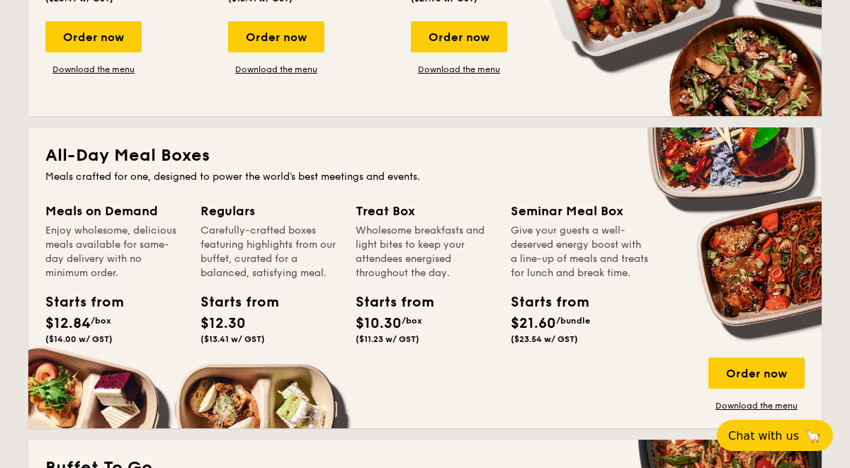
scroll to position [524, 0]
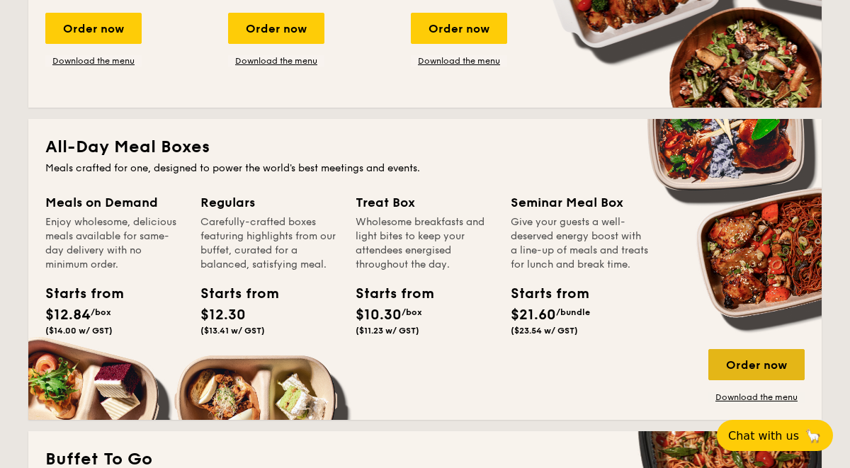
click at [734, 356] on div "Order now" at bounding box center [756, 364] width 96 height 31
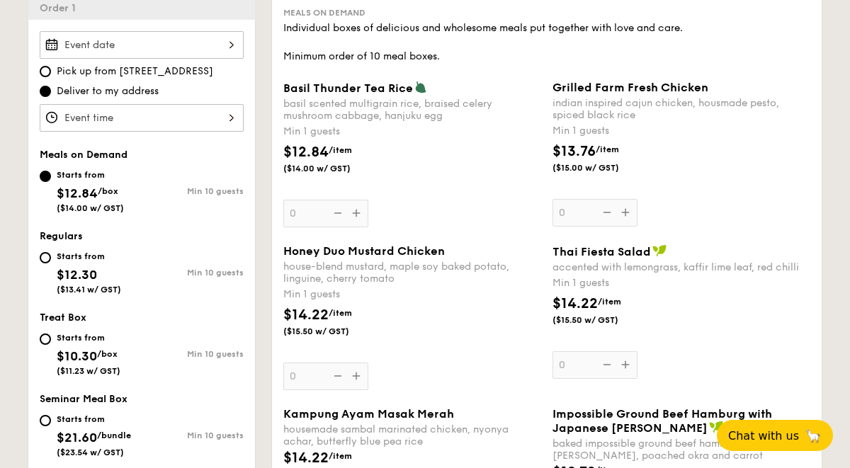
scroll to position [417, 0]
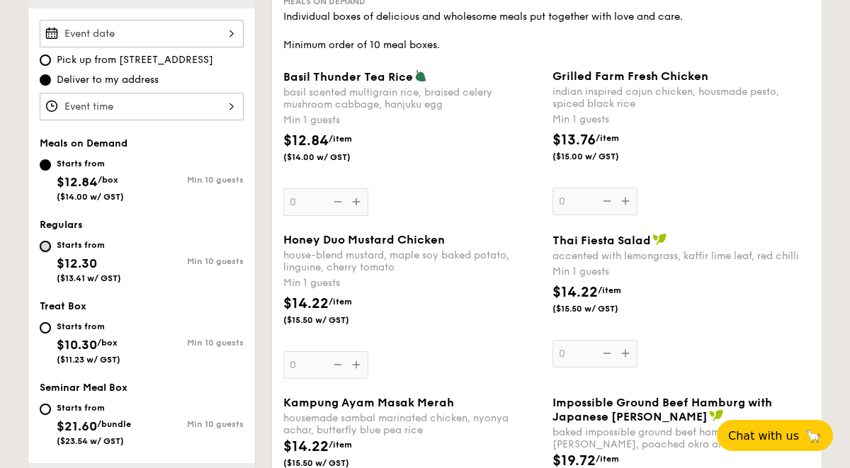
click at [45, 249] on input "Starts from $12.30 ($13.41 w/ GST) Min 10 guests" at bounding box center [45, 246] width 11 height 11
radio input "true"
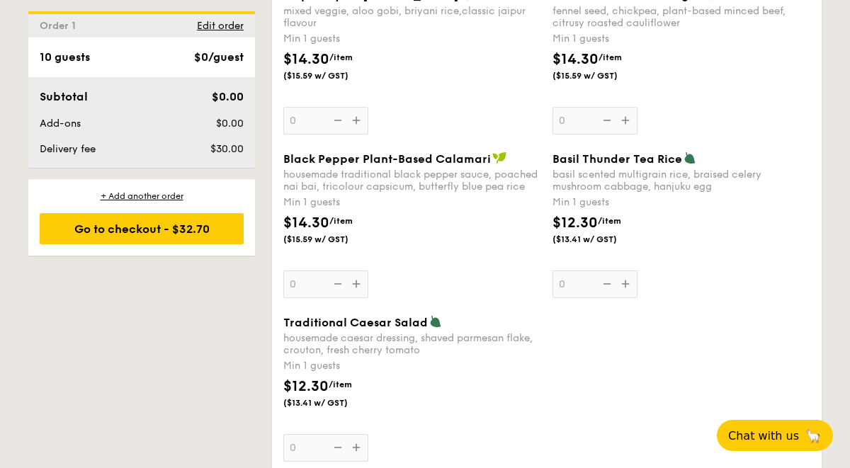
scroll to position [1652, 0]
